Goal: Task Accomplishment & Management: Manage account settings

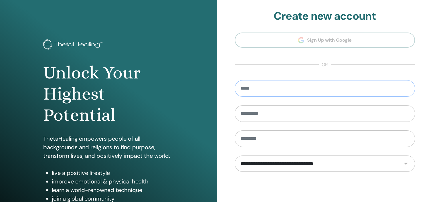
click at [279, 87] on input "email" at bounding box center [324, 88] width 180 height 17
type input "**********"
click at [265, 114] on input "text" at bounding box center [324, 114] width 180 height 17
type input "*****"
click at [261, 140] on input "text" at bounding box center [324, 139] width 180 height 17
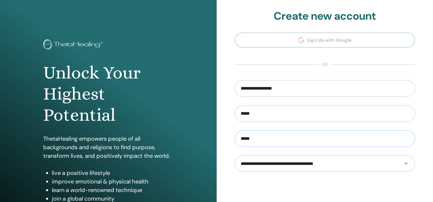
type input "*****"
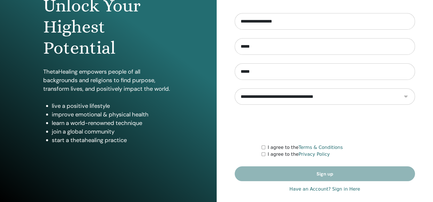
scroll to position [69, 0]
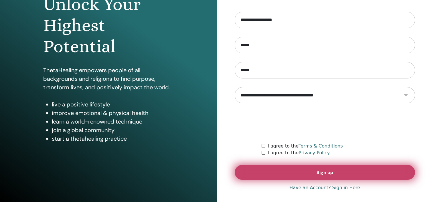
click at [279, 169] on button "Sign up" at bounding box center [324, 172] width 180 height 15
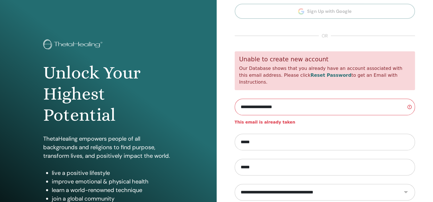
click at [375, 46] on section "**********" at bounding box center [324, 129] width 180 height 297
drag, startPoint x: 340, startPoint y: 11, endPoint x: 405, endPoint y: 30, distance: 68.0
click at [405, 30] on section "**********" at bounding box center [324, 129] width 180 height 297
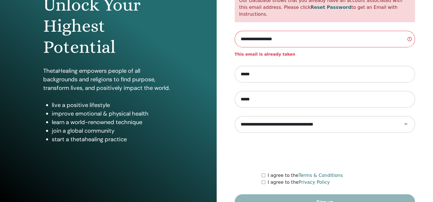
click at [345, 36] on input "**********" at bounding box center [324, 39] width 180 height 17
type input "*"
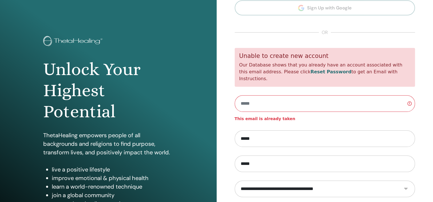
scroll to position [0, 0]
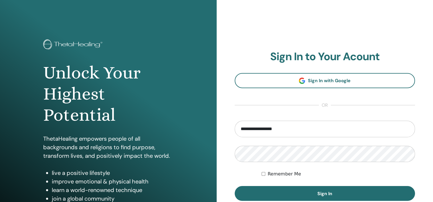
type input "**********"
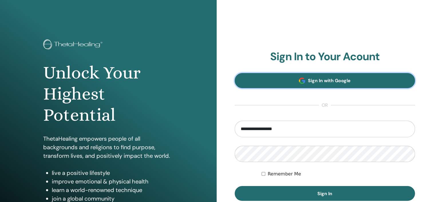
click at [307, 82] on link "Sign In with Google" at bounding box center [324, 80] width 180 height 15
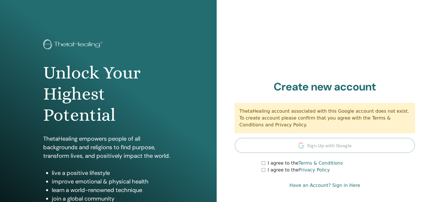
click at [265, 162] on div "I agree to the Terms & Conditions" at bounding box center [337, 163] width 153 height 7
click at [326, 188] on link "Have an Account? Sign in Here" at bounding box center [324, 185] width 71 height 7
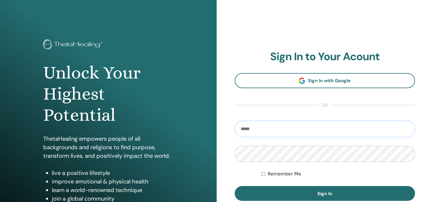
click at [301, 130] on input "email" at bounding box center [324, 129] width 180 height 17
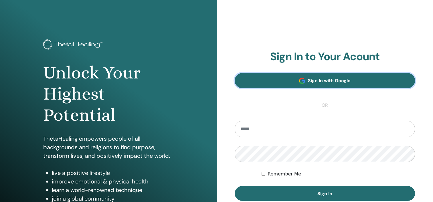
click at [325, 81] on span "Sign In with Google" at bounding box center [329, 81] width 43 height 6
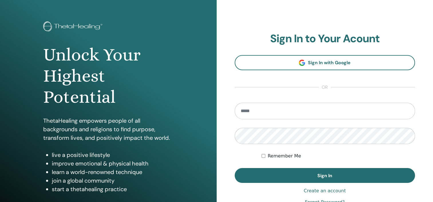
scroll to position [23, 0]
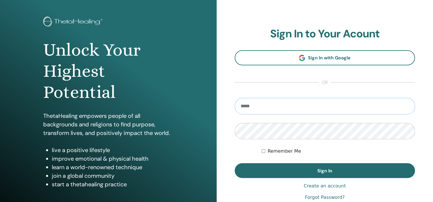
click at [329, 104] on input "email" at bounding box center [324, 106] width 180 height 17
type input "**********"
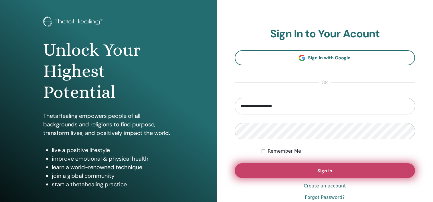
click at [265, 167] on button "Sign In" at bounding box center [324, 171] width 180 height 15
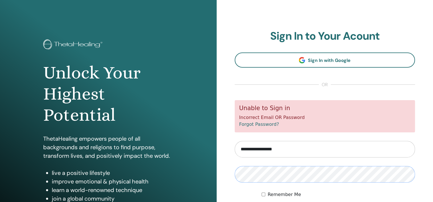
scroll to position [72, 0]
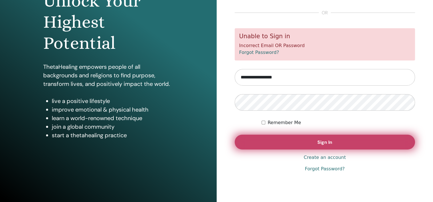
click at [301, 145] on button "Sign In" at bounding box center [324, 142] width 180 height 15
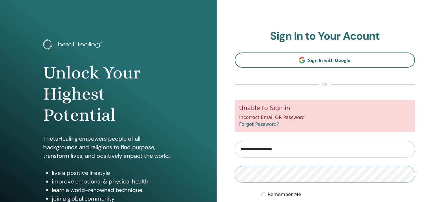
scroll to position [72, 0]
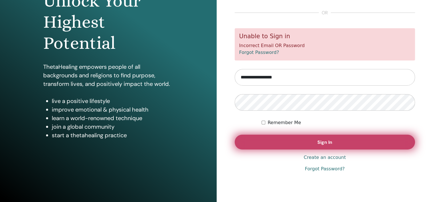
click at [278, 143] on button "Sign In" at bounding box center [324, 142] width 180 height 15
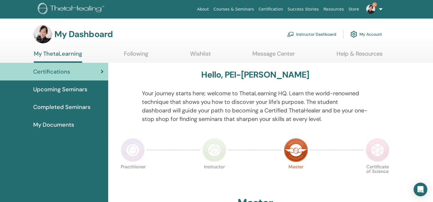
click at [299, 33] on link "Instructor Dashboard" at bounding box center [311, 34] width 49 height 13
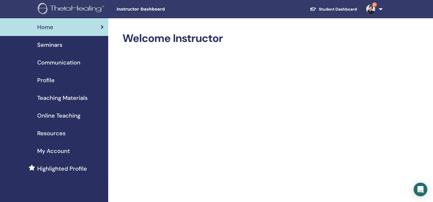
click at [56, 45] on span "Seminars" at bounding box center [49, 45] width 25 height 9
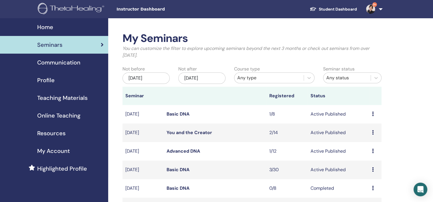
click at [182, 170] on link "Basic DNA" at bounding box center [177, 170] width 23 height 6
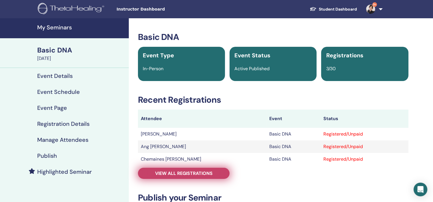
click at [206, 174] on span "View all registrations" at bounding box center [183, 174] width 57 height 6
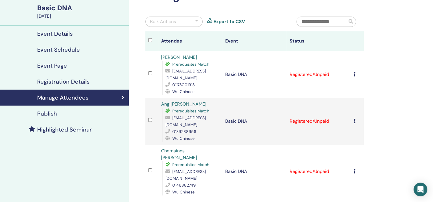
scroll to position [46, 0]
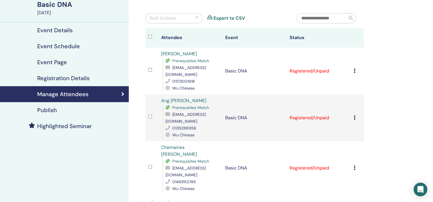
click at [353, 71] on icon at bounding box center [354, 71] width 2 height 5
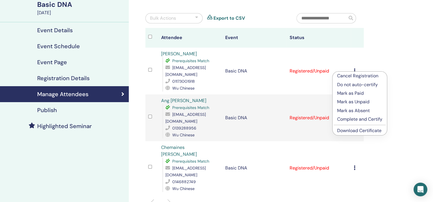
click at [360, 130] on link "Download Certificate" at bounding box center [359, 131] width 44 height 6
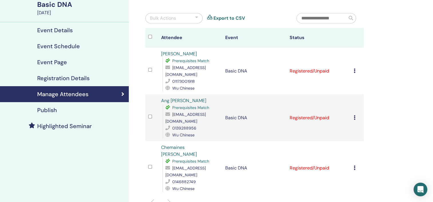
click at [355, 116] on icon at bounding box center [354, 118] width 2 height 5
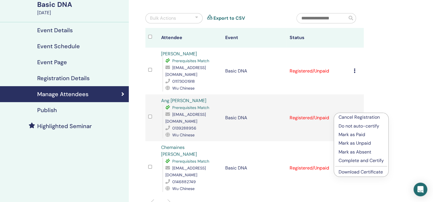
click at [356, 174] on link "Download Certificate" at bounding box center [360, 172] width 44 height 6
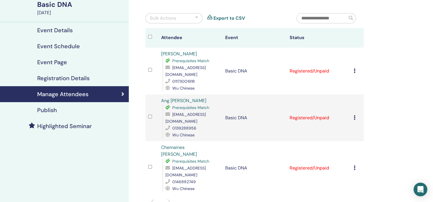
click at [354, 166] on icon at bounding box center [354, 168] width 2 height 5
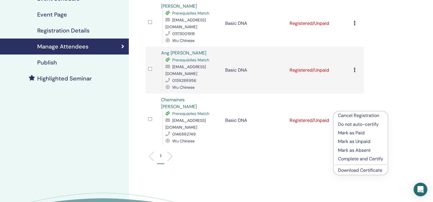
scroll to position [103, 0]
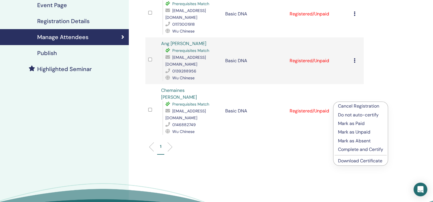
click at [372, 161] on link "Download Certificate" at bounding box center [360, 161] width 44 height 6
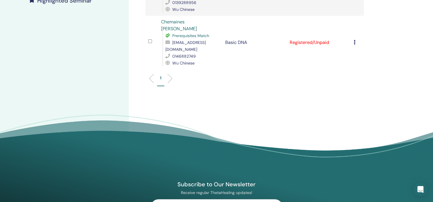
scroll to position [0, 0]
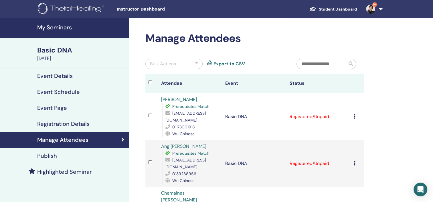
click at [53, 29] on h4 "My Seminars" at bounding box center [81, 27] width 88 height 7
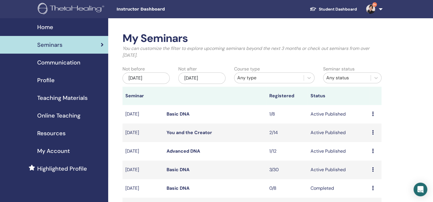
click at [371, 152] on td "Preview Edit Attendees Cancel" at bounding box center [375, 151] width 12 height 19
click at [372, 151] on icon at bounding box center [373, 151] width 2 height 5
click at [175, 152] on link "Advanced DNA" at bounding box center [182, 151] width 33 height 6
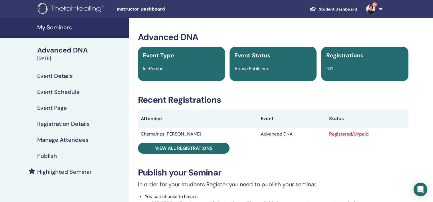
click at [72, 140] on h4 "Manage Attendees" at bounding box center [62, 140] width 51 height 7
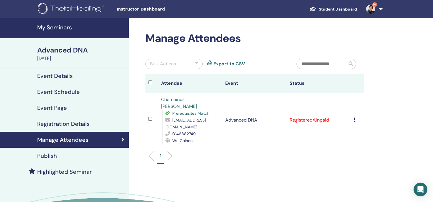
click at [353, 118] on icon at bounding box center [354, 120] width 2 height 5
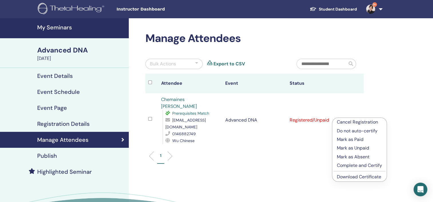
click at [356, 178] on link "Download Certificate" at bounding box center [359, 177] width 44 height 6
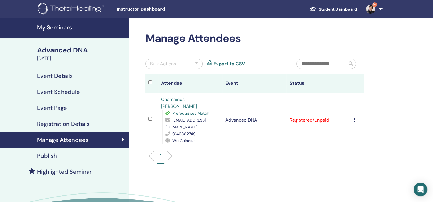
click at [63, 31] on link "My Seminars" at bounding box center [64, 28] width 129 height 20
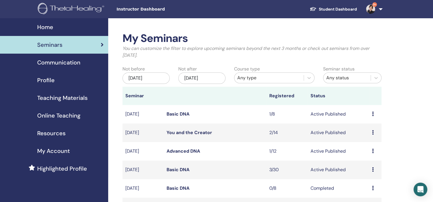
click at [379, 10] on link "9+" at bounding box center [372, 9] width 23 height 18
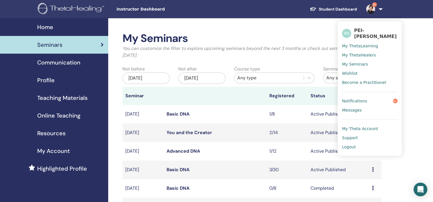
click at [352, 146] on span "Logout" at bounding box center [349, 147] width 14 height 5
